Goal: Information Seeking & Learning: Learn about a topic

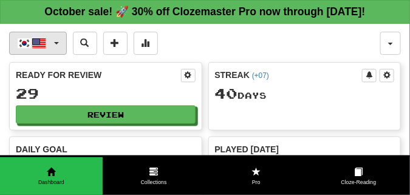
click at [57, 41] on button "한국어 / English" at bounding box center [38, 43] width 58 height 23
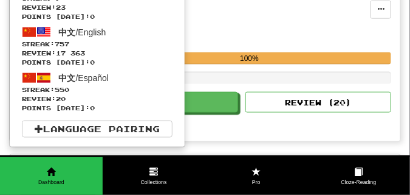
scroll to position [274, 0]
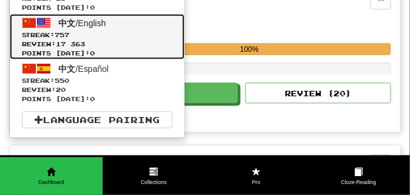
click at [71, 30] on span "Streak: 757" at bounding box center [97, 34] width 151 height 9
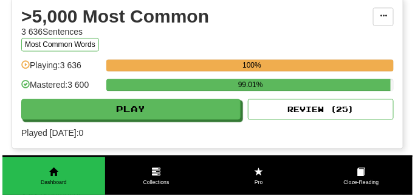
scroll to position [1246, 0]
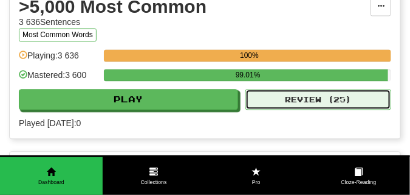
click at [316, 98] on button "Review ( 25 )" at bounding box center [319, 99] width 146 height 21
select select "**"
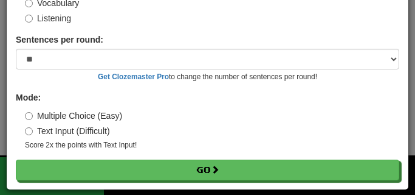
scroll to position [98, 0]
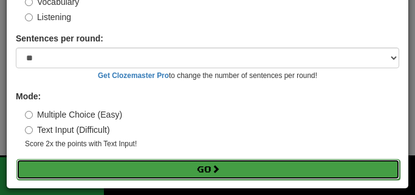
click at [124, 168] on button "Go" at bounding box center [208, 169] width 384 height 21
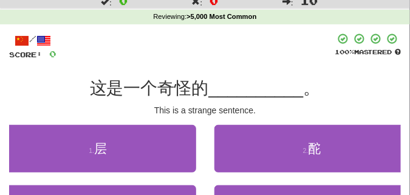
scroll to position [61, 0]
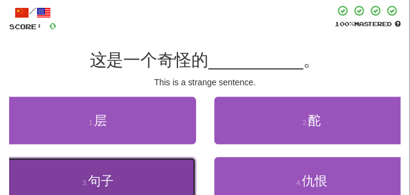
click at [100, 173] on button "3 . 句子" at bounding box center [98, 180] width 196 height 47
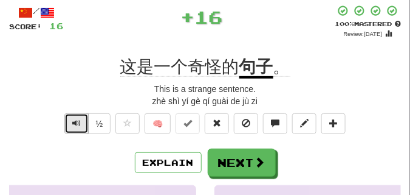
click at [77, 124] on span "Text-to-speech controls" at bounding box center [76, 123] width 9 height 9
click at [77, 123] on span "Text-to-speech controls" at bounding box center [76, 123] width 9 height 9
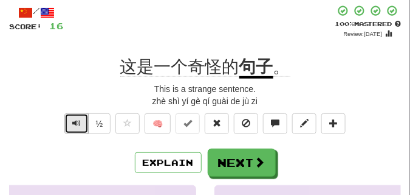
click at [77, 123] on span "Text-to-speech controls" at bounding box center [76, 123] width 9 height 9
click at [77, 122] on span "Text-to-speech controls" at bounding box center [76, 123] width 9 height 9
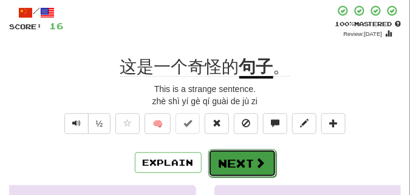
click at [224, 154] on button "Next" at bounding box center [242, 163] width 68 height 28
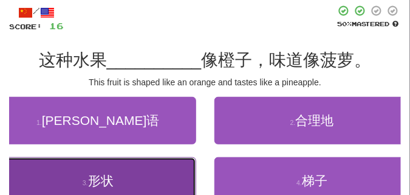
click at [102, 173] on button "3 . 形状" at bounding box center [98, 180] width 196 height 47
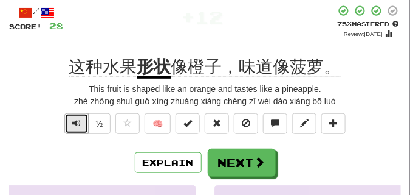
click at [75, 123] on span "Text-to-speech controls" at bounding box center [76, 123] width 9 height 9
click at [75, 122] on span "Text-to-speech controls" at bounding box center [76, 123] width 9 height 9
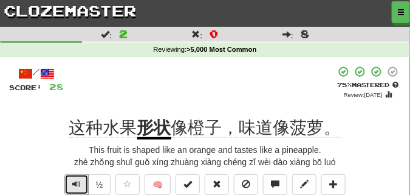
scroll to position [30, 0]
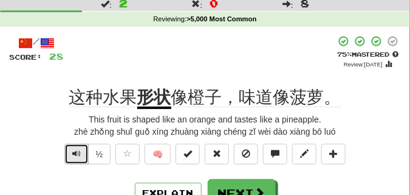
click at [70, 156] on button "Text-to-speech controls" at bounding box center [76, 153] width 24 height 21
click at [72, 153] on span "Text-to-speech controls" at bounding box center [76, 153] width 9 height 9
click at [77, 148] on button "Text-to-speech controls" at bounding box center [76, 153] width 24 height 21
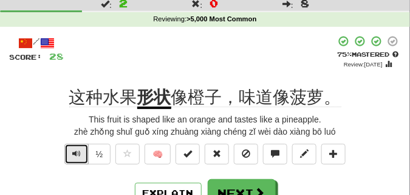
click at [75, 145] on button "Text-to-speech controls" at bounding box center [76, 153] width 24 height 21
click at [74, 150] on span "Text-to-speech controls" at bounding box center [76, 153] width 9 height 9
click at [78, 151] on span "Text-to-speech controls" at bounding box center [76, 153] width 9 height 9
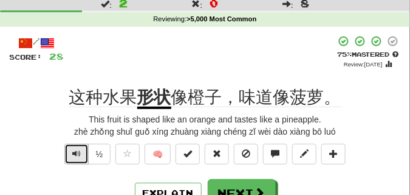
click at [78, 151] on span "Text-to-speech controls" at bounding box center [76, 153] width 9 height 9
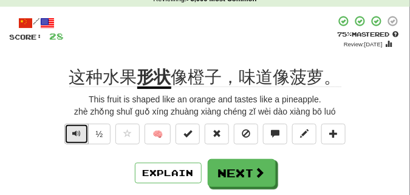
scroll to position [61, 0]
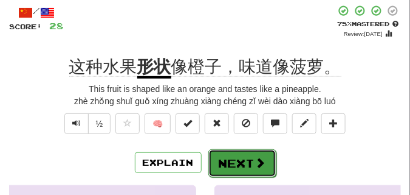
click at [236, 153] on button "Next" at bounding box center [242, 163] width 68 height 28
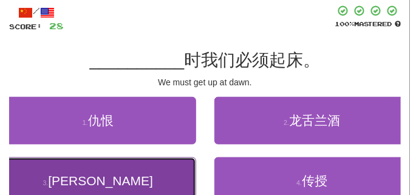
click at [117, 168] on button "3 . 黎明" at bounding box center [98, 180] width 196 height 47
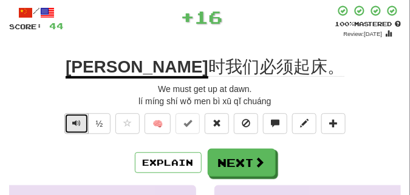
click at [72, 119] on span "Text-to-speech controls" at bounding box center [76, 123] width 9 height 9
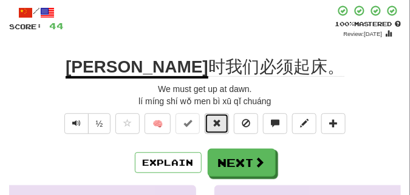
click at [211, 128] on button at bounding box center [217, 123] width 24 height 21
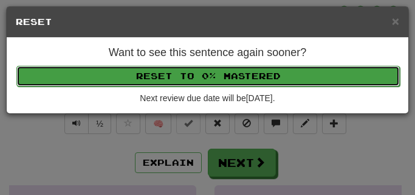
click at [201, 78] on button "Reset to 0% Mastered" at bounding box center [208, 76] width 384 height 21
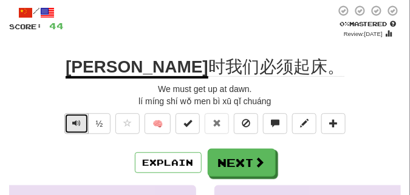
click at [74, 120] on span "Text-to-speech controls" at bounding box center [76, 123] width 9 height 9
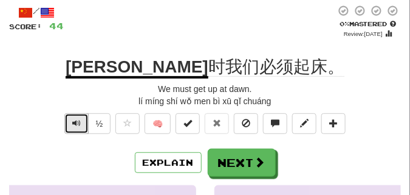
click at [74, 120] on span "Text-to-speech controls" at bounding box center [76, 123] width 9 height 9
click at [80, 119] on span "Text-to-speech controls" at bounding box center [76, 123] width 9 height 9
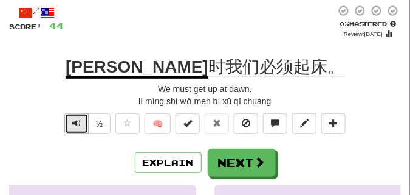
click at [80, 119] on span "Text-to-speech controls" at bounding box center [76, 123] width 9 height 9
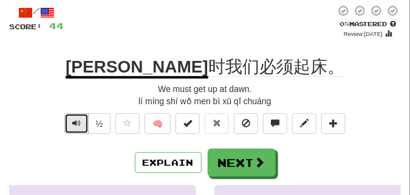
click at [80, 119] on span "Text-to-speech controls" at bounding box center [76, 123] width 9 height 9
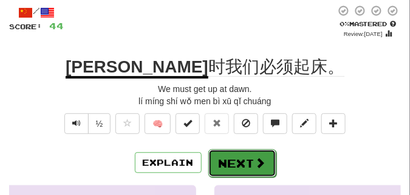
click at [231, 151] on button "Next" at bounding box center [242, 163] width 68 height 28
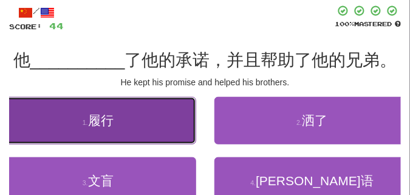
click at [156, 116] on button "1 . 履行" at bounding box center [98, 120] width 196 height 47
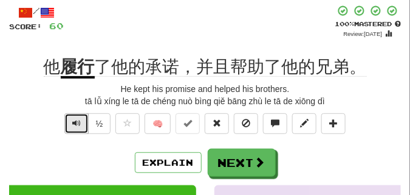
click at [76, 123] on span "Text-to-speech controls" at bounding box center [76, 123] width 9 height 9
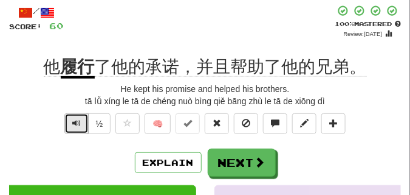
click at [76, 123] on span "Text-to-speech controls" at bounding box center [76, 123] width 9 height 9
click at [69, 125] on button "Text-to-speech controls" at bounding box center [76, 123] width 24 height 21
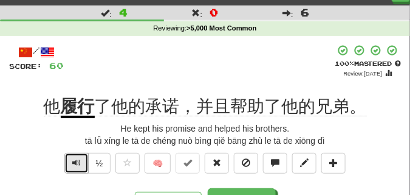
scroll to position [30, 0]
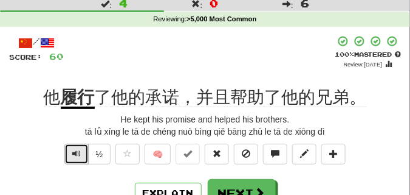
click at [74, 151] on span "Text-to-speech controls" at bounding box center [76, 153] width 9 height 9
click at [72, 154] on span "Text-to-speech controls" at bounding box center [76, 153] width 9 height 9
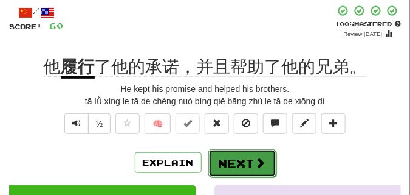
click at [236, 156] on button "Next" at bounding box center [242, 163] width 68 height 28
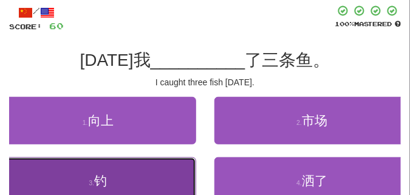
click at [54, 179] on button "3 . 钓" at bounding box center [98, 180] width 196 height 47
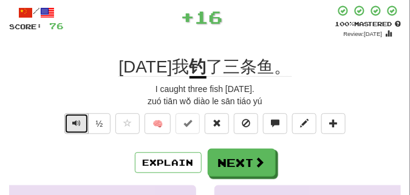
click at [75, 119] on span "Text-to-speech controls" at bounding box center [76, 123] width 9 height 9
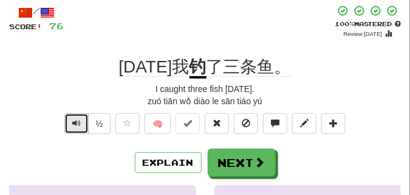
click at [75, 119] on span "Text-to-speech controls" at bounding box center [76, 123] width 9 height 9
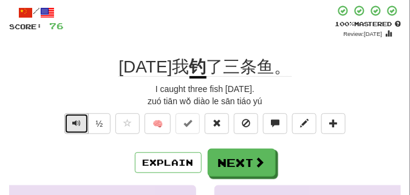
click at [75, 119] on span "Text-to-speech controls" at bounding box center [76, 123] width 9 height 9
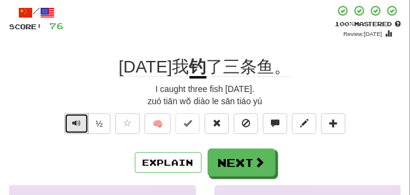
click at [75, 119] on span "Text-to-speech controls" at bounding box center [76, 123] width 9 height 9
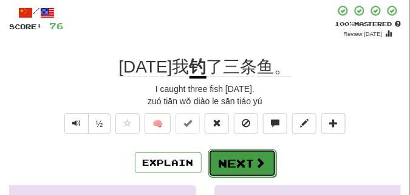
click at [241, 151] on button "Next" at bounding box center [242, 163] width 68 height 28
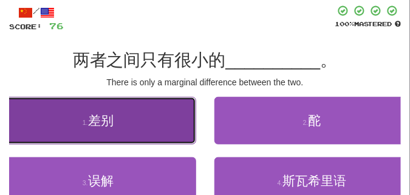
click at [45, 119] on button "1 . 差别" at bounding box center [98, 120] width 196 height 47
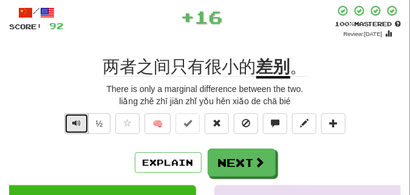
click at [77, 121] on span "Text-to-speech controls" at bounding box center [76, 123] width 9 height 9
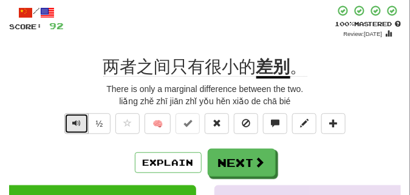
click at [77, 121] on span "Text-to-speech controls" at bounding box center [76, 123] width 9 height 9
click at [75, 119] on span "Text-to-speech controls" at bounding box center [76, 123] width 9 height 9
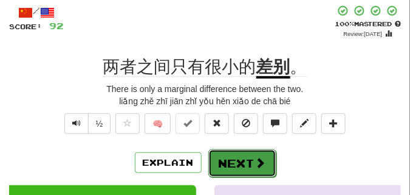
click at [232, 154] on button "Next" at bounding box center [242, 163] width 68 height 28
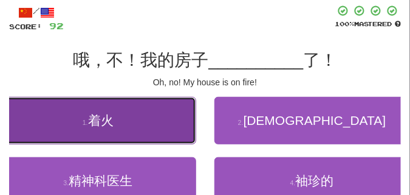
click at [36, 126] on button "1 . 着火" at bounding box center [98, 120] width 196 height 47
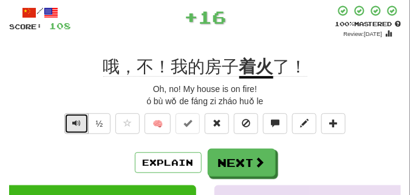
click at [77, 124] on span "Text-to-speech controls" at bounding box center [76, 123] width 9 height 9
click at [77, 122] on span "Text-to-speech controls" at bounding box center [76, 123] width 9 height 9
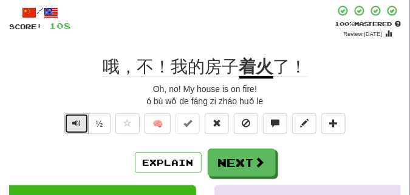
click at [77, 122] on span "Text-to-speech controls" at bounding box center [76, 123] width 9 height 9
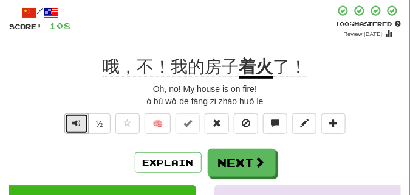
click at [77, 122] on span "Text-to-speech controls" at bounding box center [76, 123] width 9 height 9
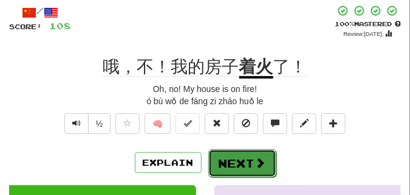
click at [235, 153] on button "Next" at bounding box center [242, 163] width 68 height 28
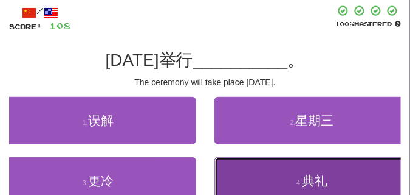
click at [295, 170] on button "4 . 典礼" at bounding box center [313, 180] width 196 height 47
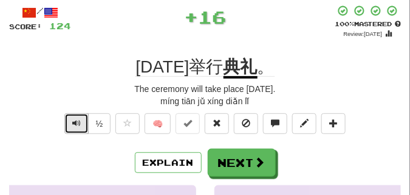
click at [78, 120] on span "Text-to-speech controls" at bounding box center [76, 123] width 9 height 9
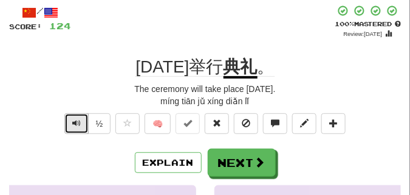
click at [78, 120] on span "Text-to-speech controls" at bounding box center [76, 123] width 9 height 9
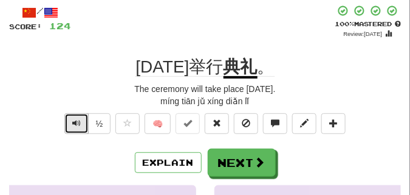
click at [78, 120] on span "Text-to-speech controls" at bounding box center [76, 123] width 9 height 9
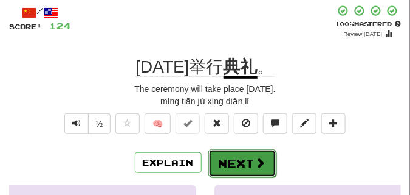
click at [266, 156] on button "Next" at bounding box center [242, 163] width 68 height 28
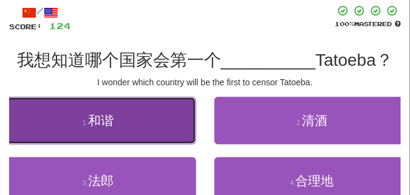
click at [66, 121] on button "1 . 和谐" at bounding box center [98, 120] width 196 height 47
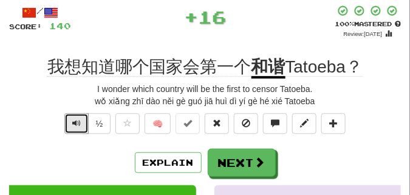
drag, startPoint x: 66, startPoint y: 121, endPoint x: 32, endPoint y: 119, distance: 34.7
click at [32, 119] on div "½ 🧠" at bounding box center [205, 126] width 392 height 27
click at [74, 120] on span "Text-to-speech controls" at bounding box center [76, 123] width 9 height 9
click at [73, 120] on span "Text-to-speech controls" at bounding box center [76, 123] width 9 height 9
click at [72, 119] on span "Text-to-speech controls" at bounding box center [76, 123] width 9 height 9
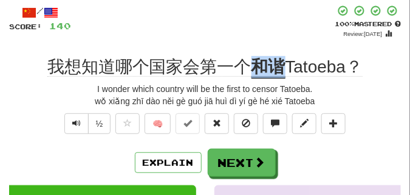
drag, startPoint x: 253, startPoint y: 67, endPoint x: 287, endPoint y: 69, distance: 34.1
click at [287, 69] on div "我想知道哪个国家会第一个 和谐 Tatoeba？" at bounding box center [205, 67] width 392 height 22
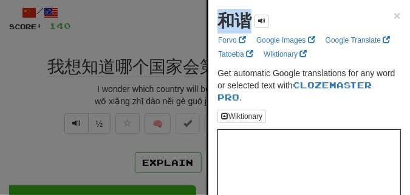
drag, startPoint x: 211, startPoint y: 19, endPoint x: 253, endPoint y: 27, distance: 43.2
copy strong "和谐"
click at [76, 119] on div at bounding box center [205, 97] width 410 height 195
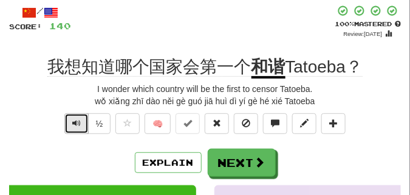
click at [76, 119] on span "Text-to-speech controls" at bounding box center [76, 123] width 9 height 9
click at [208, 12] on div "+ 16" at bounding box center [203, 21] width 264 height 33
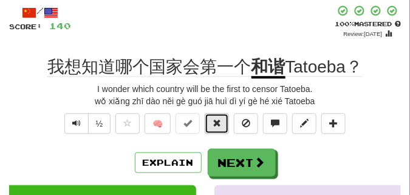
click at [216, 126] on span at bounding box center [217, 123] width 9 height 9
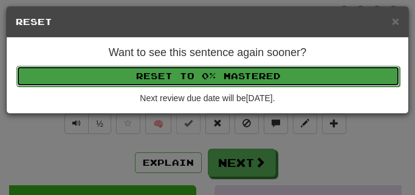
click at [218, 78] on button "Reset to 0% Mastered" at bounding box center [208, 76] width 384 height 21
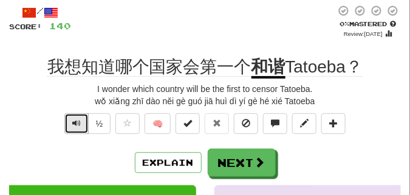
click at [78, 122] on span "Text-to-speech controls" at bounding box center [76, 123] width 9 height 9
click at [69, 124] on button "Text-to-speech controls" at bounding box center [76, 123] width 24 height 21
click at [74, 125] on span "Text-to-speech controls" at bounding box center [76, 123] width 9 height 9
click at [83, 120] on button "Text-to-speech controls" at bounding box center [76, 123] width 24 height 21
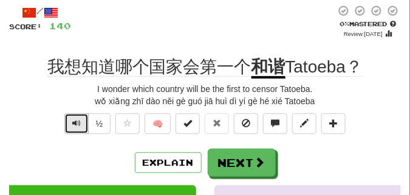
click at [83, 120] on button "Text-to-speech controls" at bounding box center [76, 123] width 24 height 21
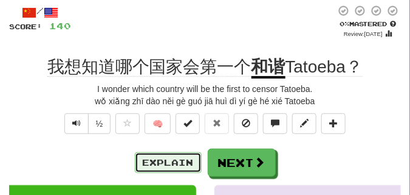
click at [171, 164] on button "Explain" at bounding box center [168, 162] width 67 height 21
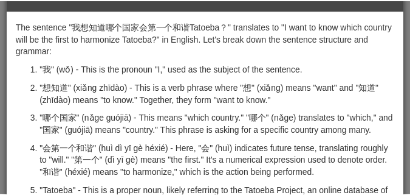
scroll to position [0, 0]
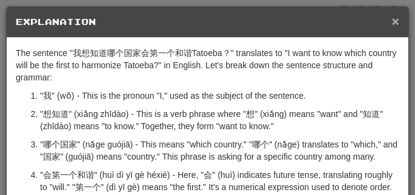
click at [392, 18] on span "×" at bounding box center [395, 21] width 7 height 14
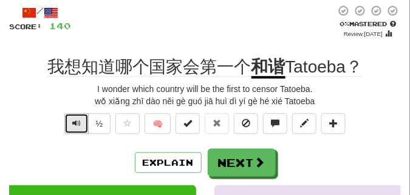
click at [79, 120] on span "Text-to-speech controls" at bounding box center [76, 123] width 9 height 9
click at [78, 120] on span "Text-to-speech controls" at bounding box center [76, 123] width 9 height 9
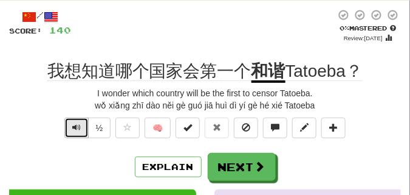
scroll to position [61, 0]
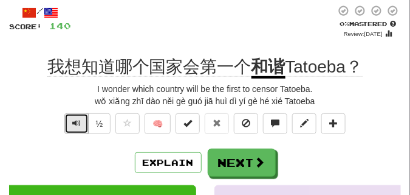
click at [79, 119] on span "Text-to-speech controls" at bounding box center [76, 123] width 9 height 9
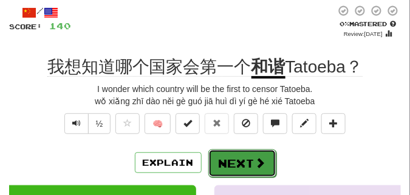
click at [230, 154] on button "Next" at bounding box center [242, 163] width 68 height 28
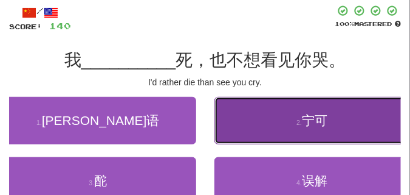
click at [265, 128] on button "2 . 宁可" at bounding box center [313, 120] width 196 height 47
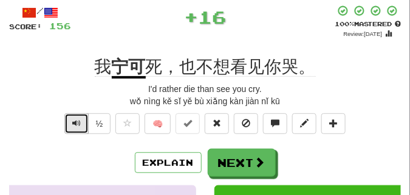
click at [73, 120] on span "Text-to-speech controls" at bounding box center [76, 123] width 9 height 9
click at [74, 120] on span "Text-to-speech controls" at bounding box center [76, 123] width 9 height 9
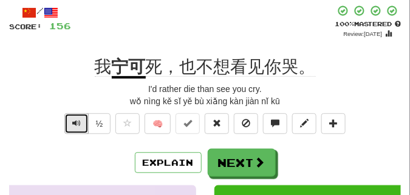
click at [74, 120] on span "Text-to-speech controls" at bounding box center [76, 123] width 9 height 9
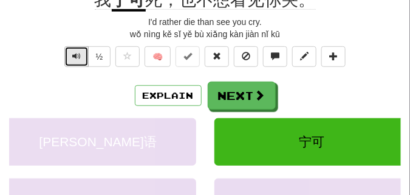
scroll to position [91, 0]
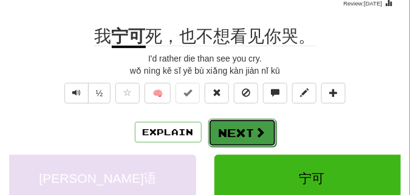
click at [235, 128] on button "Next" at bounding box center [242, 133] width 68 height 28
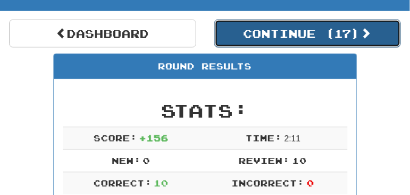
click at [297, 42] on button "Continue ( 17 )" at bounding box center [308, 33] width 187 height 28
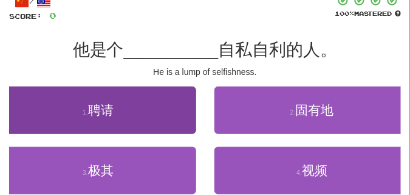
scroll to position [61, 0]
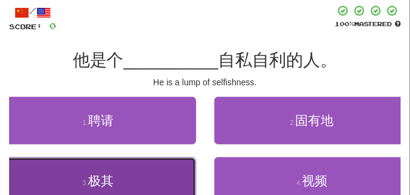
click at [159, 174] on button "3 . 极其" at bounding box center [98, 180] width 196 height 47
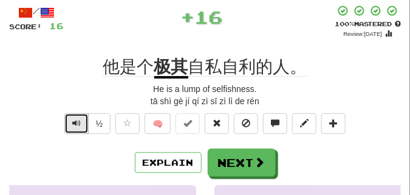
click at [72, 122] on span "Text-to-speech controls" at bounding box center [76, 123] width 9 height 9
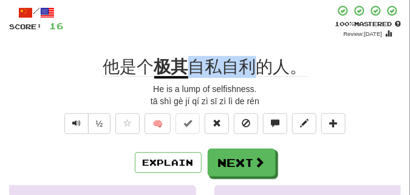
drag, startPoint x: 188, startPoint y: 60, endPoint x: 253, endPoint y: 66, distance: 65.3
click at [253, 66] on span "自私自利的人。" at bounding box center [247, 66] width 119 height 19
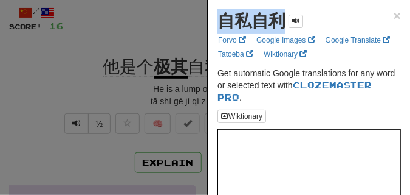
drag, startPoint x: 222, startPoint y: 22, endPoint x: 288, endPoint y: 26, distance: 65.8
click at [288, 26] on div "自私自利" at bounding box center [261, 21] width 86 height 24
copy strong "自私自利"
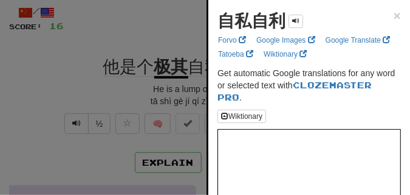
click at [143, 35] on div at bounding box center [205, 97] width 410 height 195
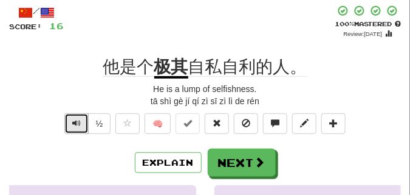
click at [77, 122] on span "Text-to-speech controls" at bounding box center [76, 123] width 9 height 9
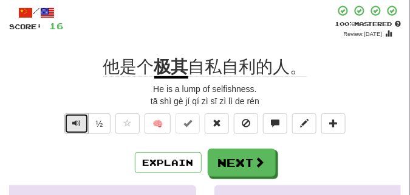
click at [77, 122] on span "Text-to-speech controls" at bounding box center [76, 123] width 9 height 9
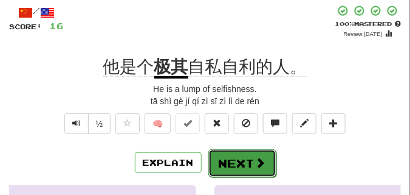
click at [240, 153] on button "Next" at bounding box center [242, 163] width 68 height 28
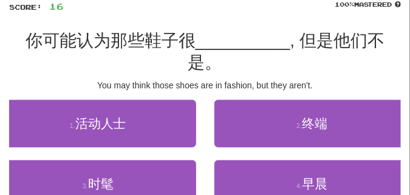
scroll to position [91, 0]
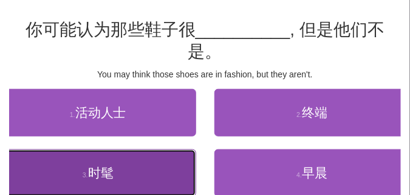
click at [79, 167] on button "3 . 时髦" at bounding box center [98, 172] width 196 height 47
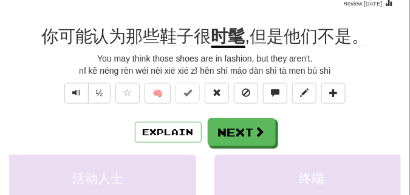
scroll to position [61, 0]
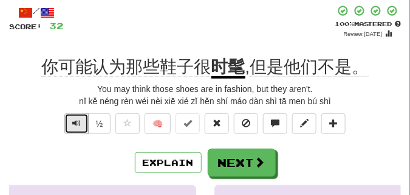
click at [72, 125] on span "Text-to-speech controls" at bounding box center [76, 123] width 9 height 9
click at [75, 120] on span "Text-to-speech controls" at bounding box center [76, 123] width 9 height 9
click at [77, 123] on span "Text-to-speech controls" at bounding box center [76, 123] width 9 height 9
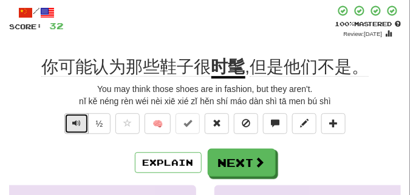
click at [77, 123] on span "Text-to-speech controls" at bounding box center [76, 123] width 9 height 9
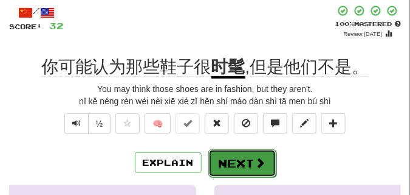
click at [233, 154] on button "Next" at bounding box center [242, 163] width 68 height 28
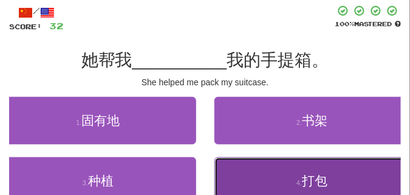
click at [269, 181] on button "4 . 打包" at bounding box center [313, 180] width 196 height 47
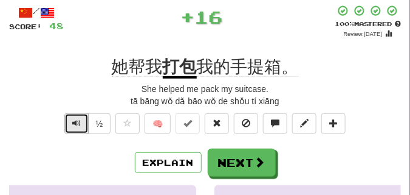
click at [76, 123] on span "Text-to-speech controls" at bounding box center [76, 123] width 9 height 9
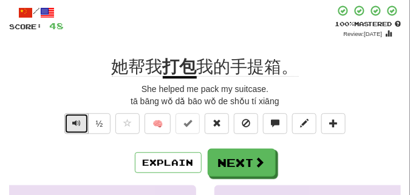
click at [76, 122] on span "Text-to-speech controls" at bounding box center [76, 123] width 9 height 9
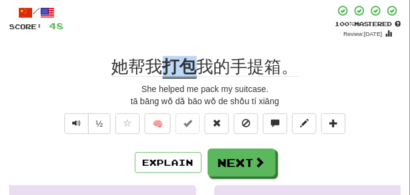
drag, startPoint x: 165, startPoint y: 66, endPoint x: 195, endPoint y: 69, distance: 29.9
click at [195, 69] on u "打包" at bounding box center [180, 67] width 34 height 21
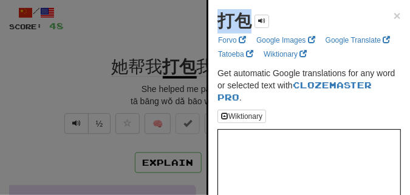
drag, startPoint x: 218, startPoint y: 21, endPoint x: 247, endPoint y: 25, distance: 29.5
click at [247, 25] on strong "打包" at bounding box center [235, 21] width 34 height 19
copy strong "打包"
click at [78, 119] on div at bounding box center [205, 97] width 410 height 195
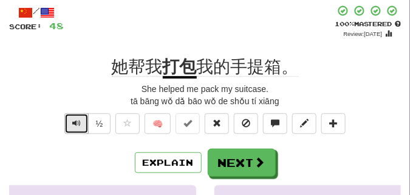
click at [74, 122] on span "Text-to-speech controls" at bounding box center [76, 123] width 9 height 9
click at [120, 42] on div "/ Score: 48 + 16 100 % Mastered Review: 2026-04-14 她帮我 打包 我的手提箱。 She helped me …" at bounding box center [205, 187] width 392 height 365
click at [82, 125] on button "Text-to-speech controls" at bounding box center [76, 123] width 24 height 21
click at [81, 123] on button "Text-to-speech controls" at bounding box center [76, 123] width 24 height 21
click at [76, 122] on span "Text-to-speech controls" at bounding box center [76, 123] width 9 height 9
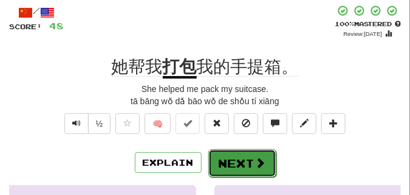
click at [234, 155] on button "Next" at bounding box center [242, 163] width 68 height 28
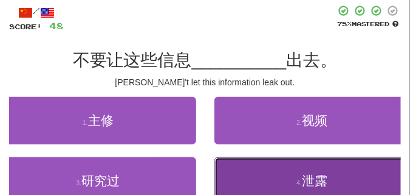
click at [258, 171] on button "4 . 泄露" at bounding box center [313, 180] width 196 height 47
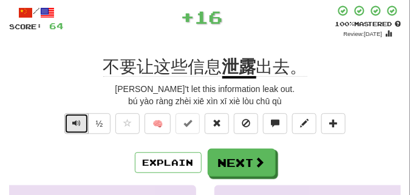
click at [76, 126] on span "Text-to-speech controls" at bounding box center [76, 123] width 9 height 9
click at [77, 125] on span "Text-to-speech controls" at bounding box center [76, 123] width 9 height 9
click at [76, 122] on span "Text-to-speech controls" at bounding box center [76, 123] width 9 height 9
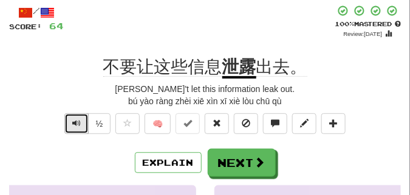
click at [77, 123] on span "Text-to-speech controls" at bounding box center [76, 123] width 9 height 9
click at [80, 121] on span "Text-to-speech controls" at bounding box center [76, 123] width 9 height 9
click at [82, 123] on button "Text-to-speech controls" at bounding box center [76, 123] width 24 height 21
click at [77, 119] on span "Text-to-speech controls" at bounding box center [76, 123] width 9 height 9
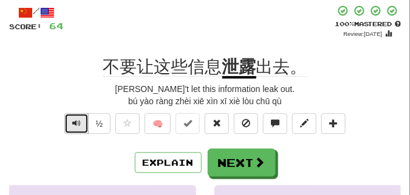
click at [77, 119] on span "Text-to-speech controls" at bounding box center [76, 123] width 9 height 9
click at [81, 125] on button "Text-to-speech controls" at bounding box center [76, 123] width 24 height 21
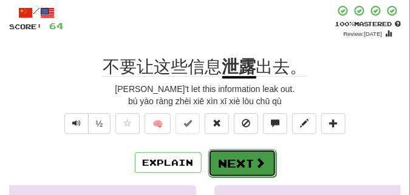
click at [249, 153] on button "Next" at bounding box center [242, 163] width 68 height 28
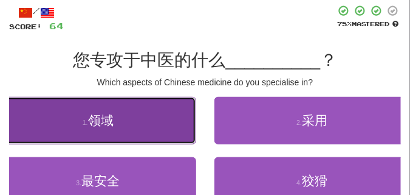
click at [97, 129] on button "1 . 领域" at bounding box center [98, 120] width 196 height 47
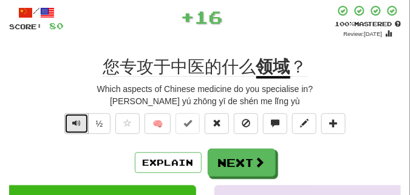
click at [75, 124] on span "Text-to-speech controls" at bounding box center [76, 123] width 9 height 9
click at [75, 123] on span "Text-to-speech controls" at bounding box center [76, 123] width 9 height 9
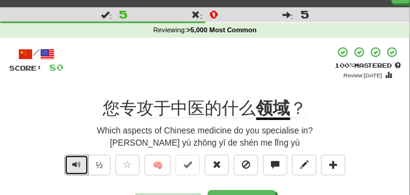
scroll to position [30, 0]
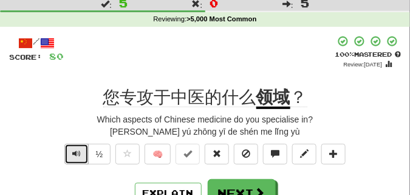
click at [75, 146] on button "Text-to-speech controls" at bounding box center [76, 153] width 24 height 21
click at [77, 154] on span "Text-to-speech controls" at bounding box center [76, 153] width 9 height 9
click at [77, 153] on span "Text-to-speech controls" at bounding box center [76, 153] width 9 height 9
click at [76, 152] on span "Text-to-speech controls" at bounding box center [76, 153] width 9 height 9
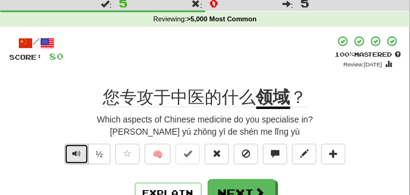
click at [76, 152] on span "Text-to-speech controls" at bounding box center [76, 153] width 9 height 9
click at [76, 151] on span "Text-to-speech controls" at bounding box center [76, 153] width 9 height 9
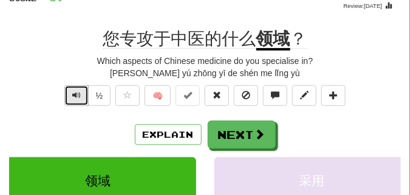
scroll to position [91, 0]
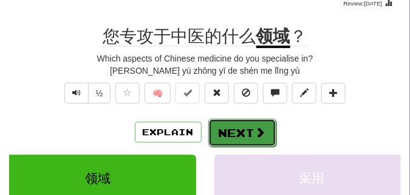
click at [235, 129] on button "Next" at bounding box center [242, 133] width 68 height 28
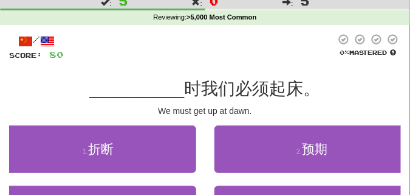
scroll to position [30, 0]
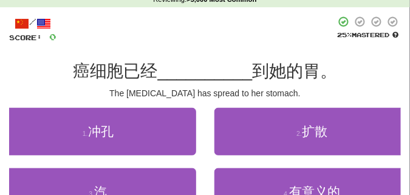
scroll to position [61, 0]
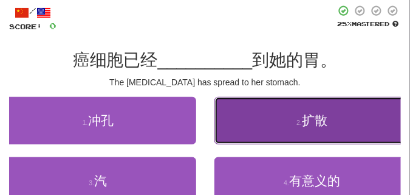
click at [274, 115] on button "2 . 扩散" at bounding box center [313, 120] width 196 height 47
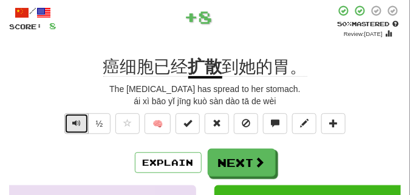
click at [74, 121] on span "Text-to-speech controls" at bounding box center [76, 123] width 9 height 9
click at [74, 120] on span "Text-to-speech controls" at bounding box center [76, 123] width 9 height 9
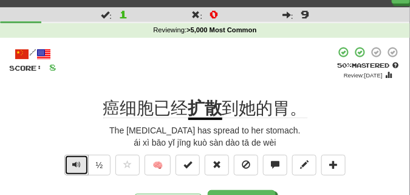
scroll to position [30, 0]
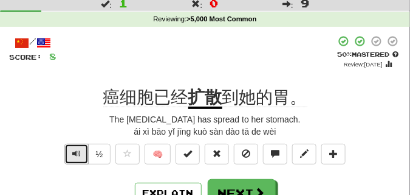
click at [72, 153] on span "Text-to-speech controls" at bounding box center [76, 153] width 9 height 9
click at [72, 152] on span "Text-to-speech controls" at bounding box center [76, 153] width 9 height 9
click at [72, 151] on span "Text-to-speech controls" at bounding box center [76, 153] width 9 height 9
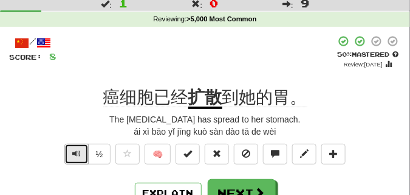
click at [78, 152] on span "Text-to-speech controls" at bounding box center [76, 153] width 9 height 9
click at [78, 151] on span "Text-to-speech controls" at bounding box center [76, 153] width 9 height 9
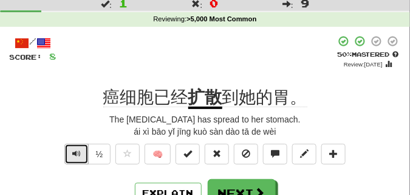
click at [78, 151] on span "Text-to-speech controls" at bounding box center [76, 153] width 9 height 9
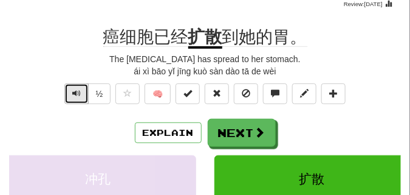
scroll to position [91, 0]
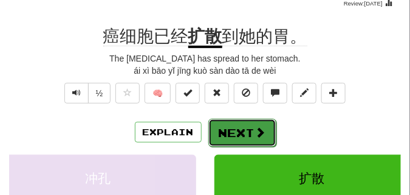
click at [259, 130] on span at bounding box center [260, 131] width 11 height 11
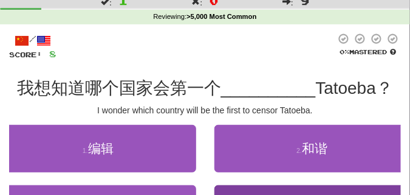
scroll to position [30, 0]
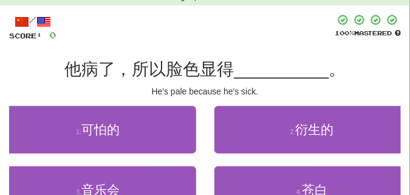
scroll to position [61, 0]
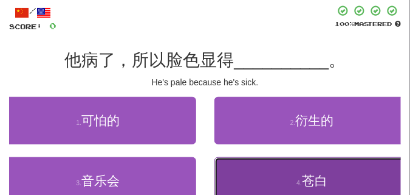
click at [297, 178] on button "4 . 苍白" at bounding box center [313, 180] width 196 height 47
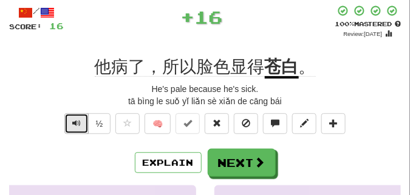
click at [75, 123] on span "Text-to-speech controls" at bounding box center [76, 123] width 9 height 9
click at [75, 122] on span "Text-to-speech controls" at bounding box center [76, 123] width 9 height 9
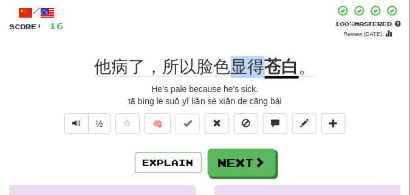
drag, startPoint x: 232, startPoint y: 67, endPoint x: 264, endPoint y: 68, distance: 31.6
click at [264, 68] on span "他病了，所以脸色显得" at bounding box center [180, 66] width 170 height 19
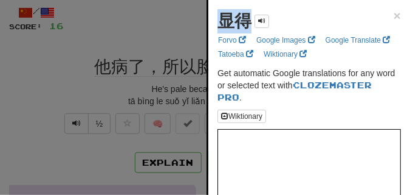
drag, startPoint x: 215, startPoint y: 26, endPoint x: 252, endPoint y: 26, distance: 37.1
copy strong "显得"
click at [97, 94] on div at bounding box center [205, 97] width 410 height 195
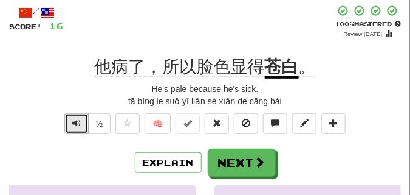
click at [72, 126] on span "Text-to-speech controls" at bounding box center [76, 123] width 9 height 9
click at [73, 123] on span "Text-to-speech controls" at bounding box center [76, 123] width 9 height 9
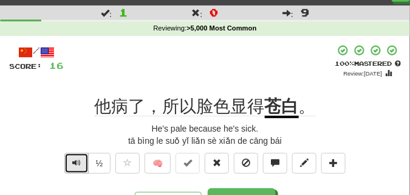
scroll to position [30, 0]
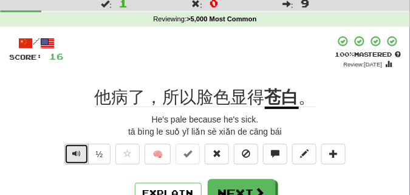
click at [81, 151] on button "Text-to-speech controls" at bounding box center [76, 153] width 24 height 21
click at [82, 151] on button "Text-to-speech controls" at bounding box center [76, 153] width 24 height 21
click at [82, 150] on button "Text-to-speech controls" at bounding box center [76, 153] width 24 height 21
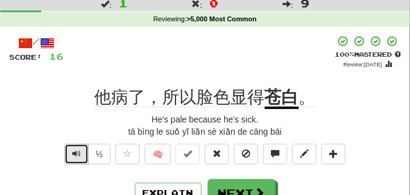
click at [82, 150] on button "Text-to-speech controls" at bounding box center [76, 153] width 24 height 21
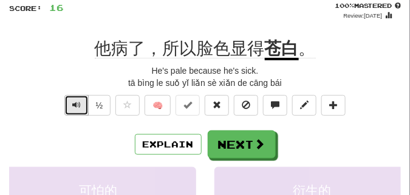
scroll to position [91, 0]
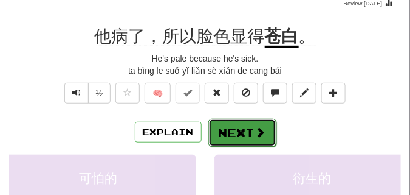
click at [241, 129] on button "Next" at bounding box center [242, 133] width 68 height 28
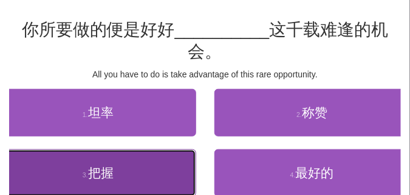
click at [61, 171] on button "3 . 把握" at bounding box center [98, 172] width 196 height 47
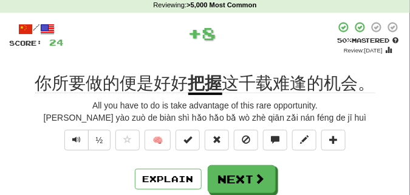
scroll to position [30, 0]
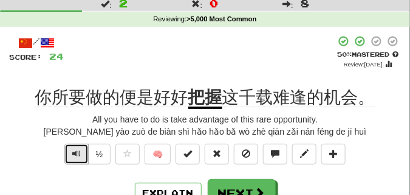
click at [74, 154] on span "Text-to-speech controls" at bounding box center [76, 153] width 9 height 9
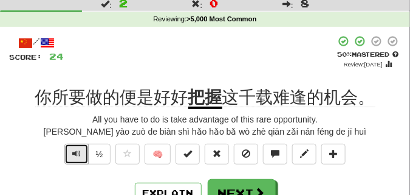
click at [72, 152] on span "Text-to-speech controls" at bounding box center [76, 153] width 9 height 9
click at [73, 151] on span "Text-to-speech controls" at bounding box center [76, 153] width 9 height 9
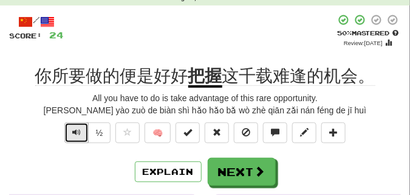
scroll to position [61, 0]
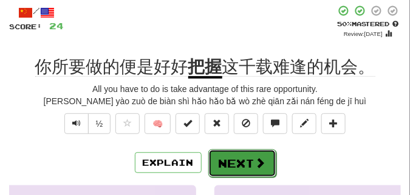
click at [235, 153] on button "Next" at bounding box center [242, 163] width 68 height 28
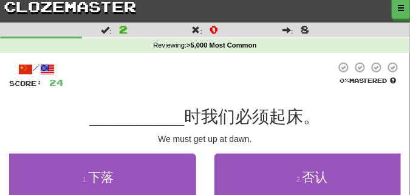
scroll to position [0, 0]
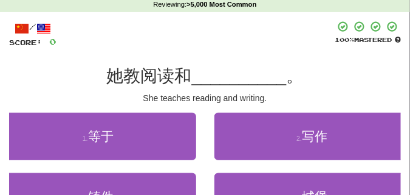
scroll to position [61, 0]
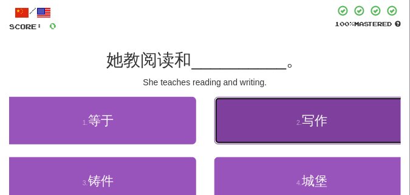
click at [258, 114] on button "2 . 写作" at bounding box center [313, 120] width 196 height 47
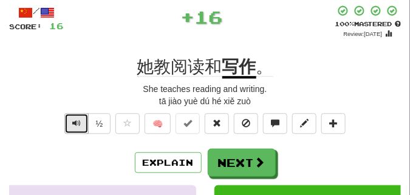
click at [77, 120] on span "Text-to-speech controls" at bounding box center [76, 123] width 9 height 9
click at [77, 122] on span "Text-to-speech controls" at bounding box center [76, 123] width 9 height 9
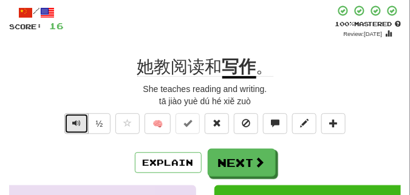
click at [77, 122] on span "Text-to-speech controls" at bounding box center [76, 123] width 9 height 9
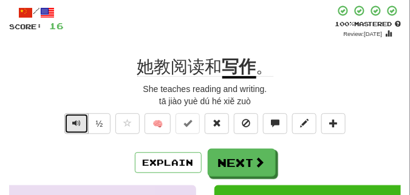
click at [77, 122] on span "Text-to-speech controls" at bounding box center [76, 123] width 9 height 9
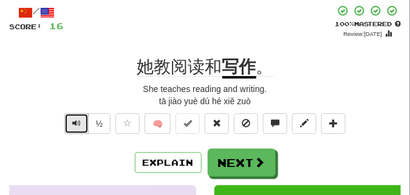
click at [77, 122] on span "Text-to-speech controls" at bounding box center [76, 123] width 9 height 9
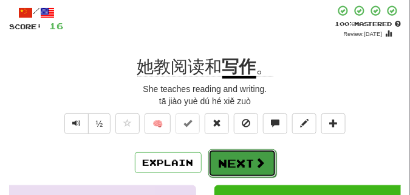
click at [232, 152] on button "Next" at bounding box center [242, 163] width 68 height 28
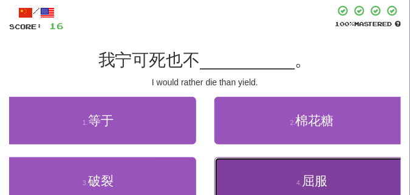
click at [275, 168] on button "4 . 屈服" at bounding box center [313, 180] width 196 height 47
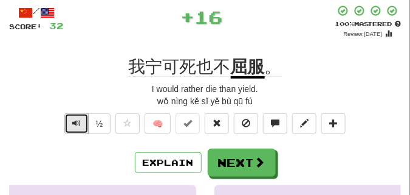
click at [74, 122] on span "Text-to-speech controls" at bounding box center [76, 123] width 9 height 9
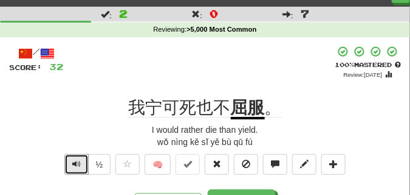
scroll to position [30, 0]
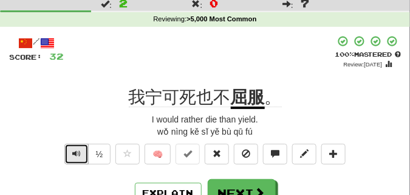
click at [80, 153] on span "Text-to-speech controls" at bounding box center [76, 153] width 9 height 9
click at [80, 151] on span "Text-to-speech controls" at bounding box center [76, 153] width 9 height 9
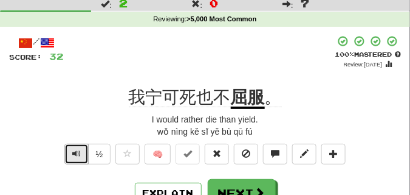
click at [80, 150] on span "Text-to-speech controls" at bounding box center [76, 153] width 9 height 9
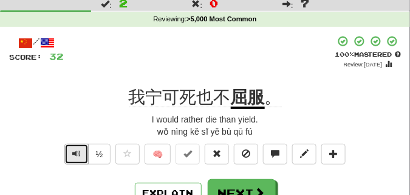
click at [80, 150] on span "Text-to-speech controls" at bounding box center [76, 153] width 9 height 9
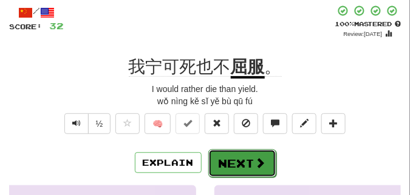
click at [247, 151] on button "Next" at bounding box center [242, 163] width 68 height 28
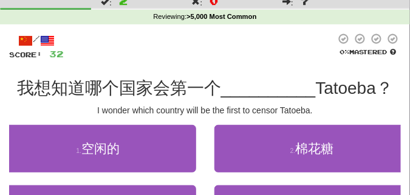
scroll to position [0, 0]
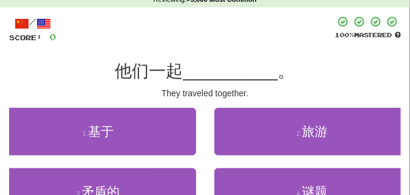
scroll to position [61, 0]
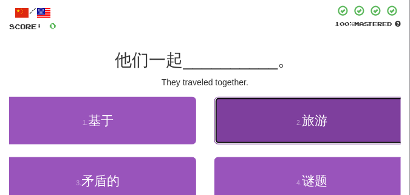
click at [277, 120] on button "2 . 旅游" at bounding box center [313, 120] width 196 height 47
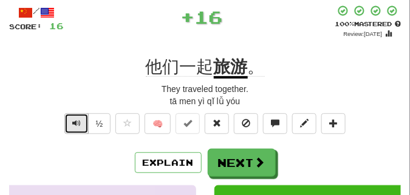
click at [80, 125] on span "Text-to-speech controls" at bounding box center [76, 123] width 9 height 9
click at [80, 123] on span "Text-to-speech controls" at bounding box center [76, 123] width 9 height 9
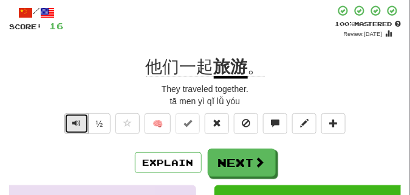
click at [80, 123] on span "Text-to-speech controls" at bounding box center [76, 123] width 9 height 9
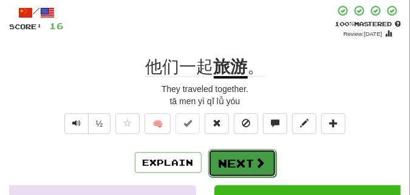
click at [257, 150] on button "Next" at bounding box center [242, 163] width 68 height 28
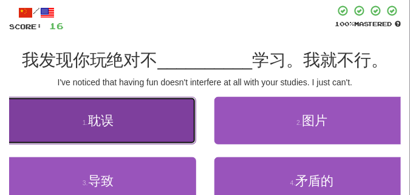
click at [132, 129] on button "1 . 耽误" at bounding box center [98, 120] width 196 height 47
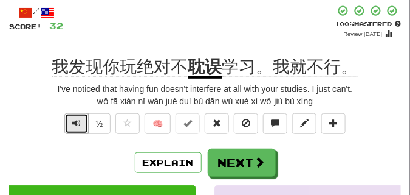
click at [80, 125] on span "Text-to-speech controls" at bounding box center [76, 123] width 9 height 9
click at [79, 125] on span "Text-to-speech controls" at bounding box center [76, 123] width 9 height 9
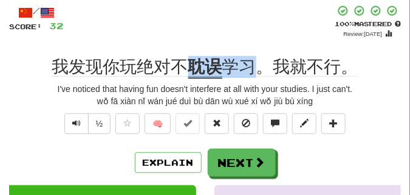
drag, startPoint x: 188, startPoint y: 66, endPoint x: 253, endPoint y: 69, distance: 65.7
click at [253, 69] on div "我发现你玩绝对不 耽误 学习。我就不行。" at bounding box center [205, 67] width 392 height 22
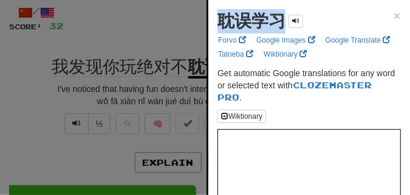
drag, startPoint x: 219, startPoint y: 18, endPoint x: 285, endPoint y: 24, distance: 66.0
click at [285, 24] on strong "耽误学习" at bounding box center [252, 21] width 68 height 19
copy strong "耽误学习"
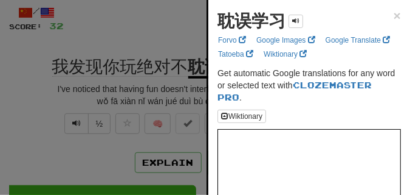
click at [120, 43] on div at bounding box center [205, 97] width 410 height 195
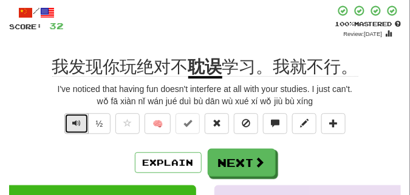
click at [75, 126] on span "Text-to-speech controls" at bounding box center [76, 123] width 9 height 9
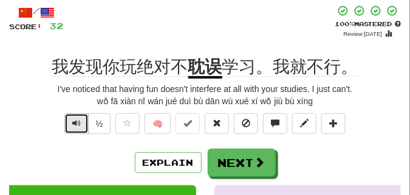
click at [75, 126] on span "Text-to-speech controls" at bounding box center [76, 123] width 9 height 9
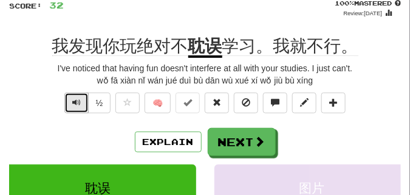
scroll to position [91, 0]
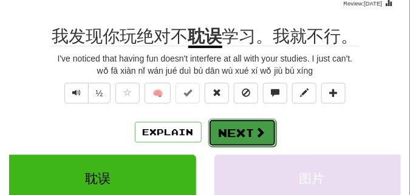
click at [220, 120] on button "Next" at bounding box center [242, 133] width 68 height 28
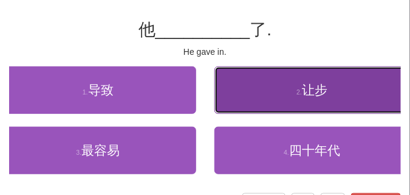
click at [241, 85] on button "2 . 让步" at bounding box center [313, 89] width 196 height 47
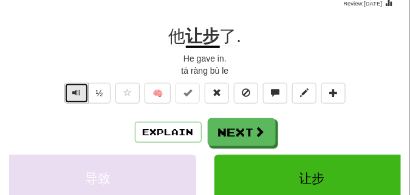
click at [78, 92] on span "Text-to-speech controls" at bounding box center [76, 92] width 9 height 9
click at [78, 91] on span "Text-to-speech controls" at bounding box center [76, 92] width 9 height 9
click at [78, 90] on span "Text-to-speech controls" at bounding box center [76, 92] width 9 height 9
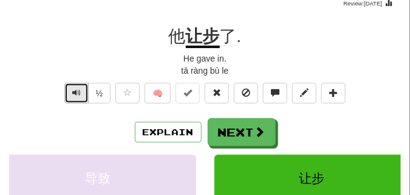
click at [78, 90] on span "Text-to-speech controls" at bounding box center [76, 92] width 9 height 9
click at [78, 89] on span "Text-to-speech controls" at bounding box center [76, 92] width 9 height 9
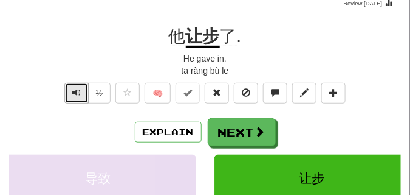
click at [78, 89] on span "Text-to-speech controls" at bounding box center [76, 92] width 9 height 9
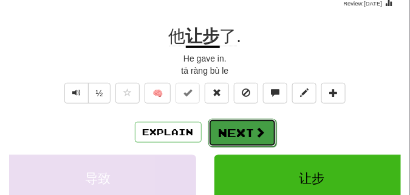
click at [240, 125] on button "Next" at bounding box center [242, 133] width 68 height 28
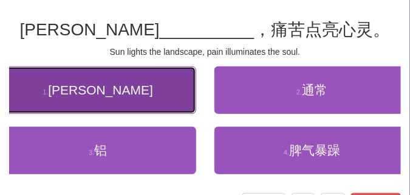
click at [71, 93] on button "1 . 田野" at bounding box center [98, 89] width 196 height 47
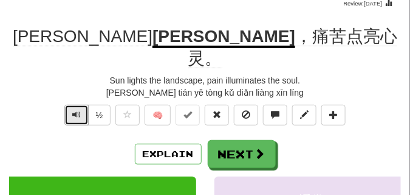
click at [81, 105] on button "Text-to-speech controls" at bounding box center [76, 115] width 24 height 21
click at [78, 110] on span "Text-to-speech controls" at bounding box center [76, 114] width 9 height 9
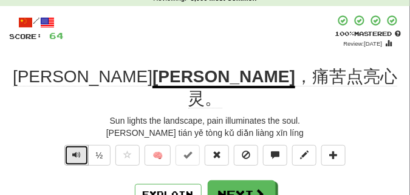
scroll to position [61, 0]
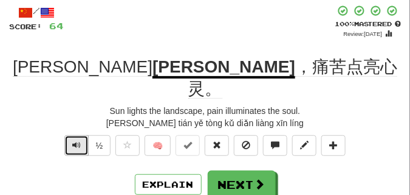
click at [78, 140] on span "Text-to-speech controls" at bounding box center [76, 144] width 9 height 9
click at [77, 140] on span "Text-to-speech controls" at bounding box center [76, 144] width 9 height 9
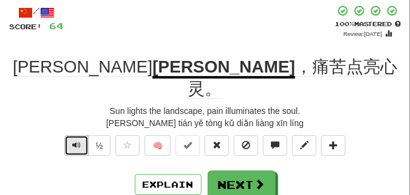
click at [77, 140] on span "Text-to-speech controls" at bounding box center [76, 144] width 9 height 9
click at [70, 135] on button "Text-to-speech controls" at bounding box center [76, 145] width 24 height 21
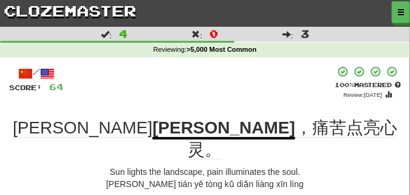
scroll to position [30, 0]
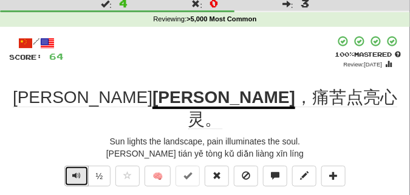
click at [76, 171] on span "Text-to-speech controls" at bounding box center [76, 175] width 9 height 9
click at [75, 171] on span "Text-to-speech controls" at bounding box center [76, 175] width 9 height 9
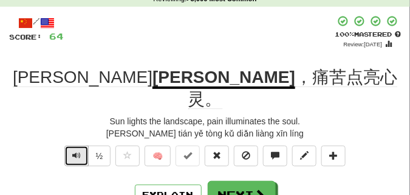
scroll to position [91, 0]
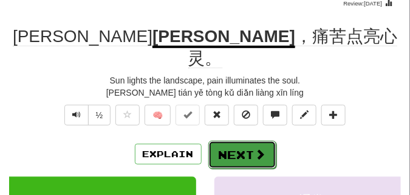
click at [229, 140] on button "Next" at bounding box center [242, 154] width 68 height 28
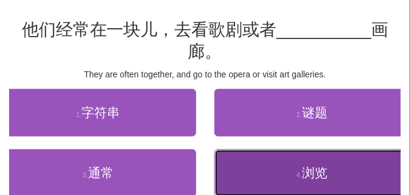
click at [230, 169] on button "4 . 浏览" at bounding box center [313, 172] width 196 height 47
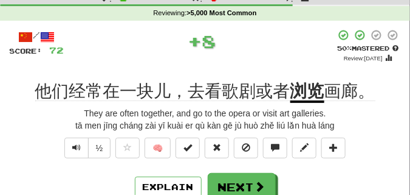
scroll to position [30, 0]
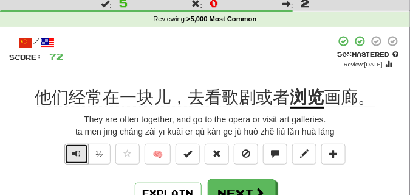
click at [75, 153] on span "Text-to-speech controls" at bounding box center [76, 153] width 9 height 9
click at [74, 152] on span "Text-to-speech controls" at bounding box center [76, 153] width 9 height 9
click at [74, 151] on span "Text-to-speech controls" at bounding box center [76, 153] width 9 height 9
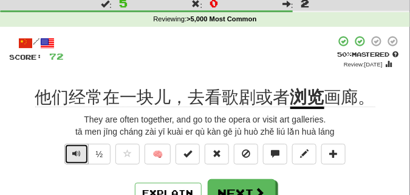
click at [74, 151] on span "Text-to-speech controls" at bounding box center [76, 153] width 9 height 9
click at [73, 151] on span "Text-to-speech controls" at bounding box center [76, 153] width 9 height 9
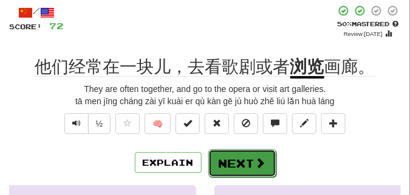
click at [248, 154] on button "Next" at bounding box center [242, 163] width 68 height 28
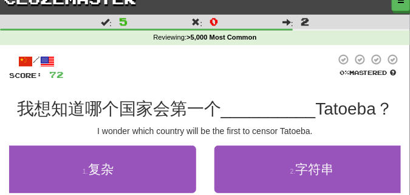
scroll to position [0, 0]
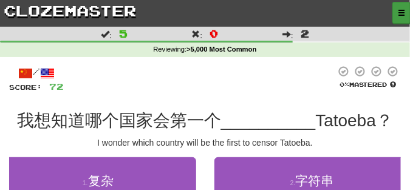
click at [398, 14] on button "button" at bounding box center [402, 13] width 18 height 22
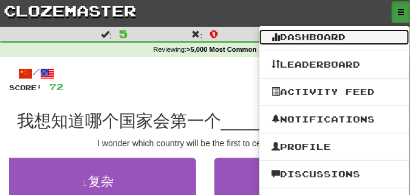
click at [300, 38] on link "Dashboard" at bounding box center [335, 37] width 150 height 16
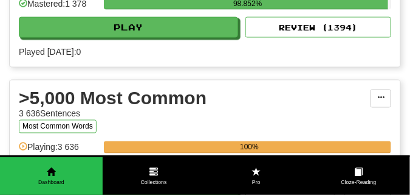
scroll to position [1216, 0]
